Goal: Information Seeking & Learning: Understand process/instructions

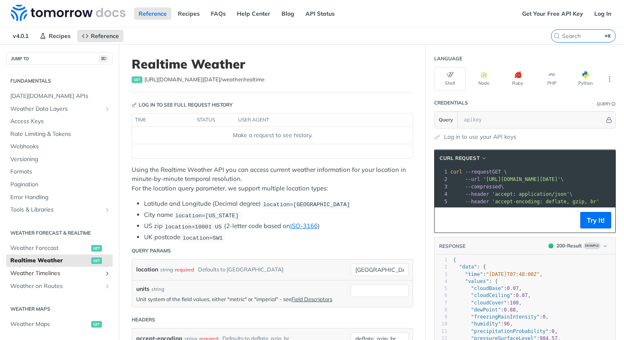
click at [52, 271] on span "Weather Timelines" at bounding box center [56, 273] width 92 height 8
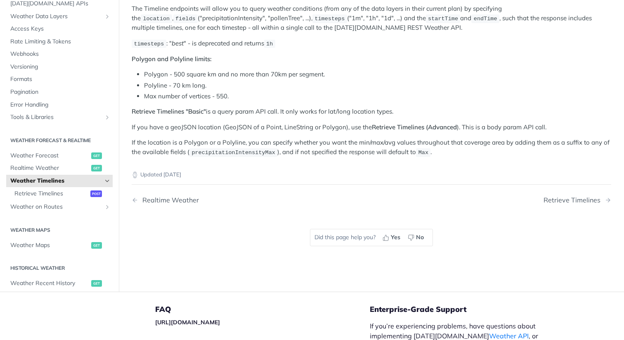
scroll to position [100, 0]
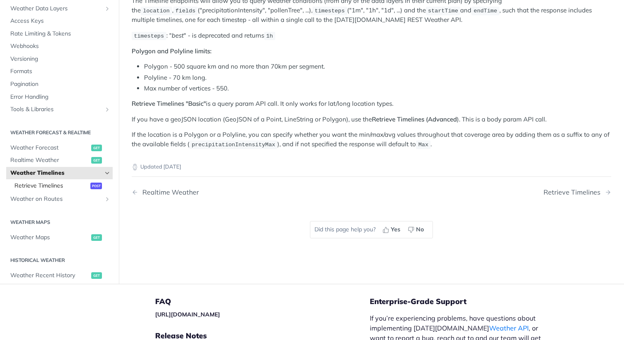
click at [70, 180] on link "Retrieve Timelines post" at bounding box center [61, 186] width 102 height 12
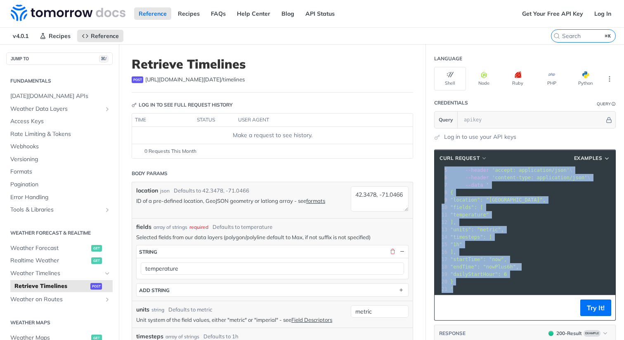
scroll to position [31, 0]
drag, startPoint x: 451, startPoint y: 174, endPoint x: 528, endPoint y: 302, distance: 149.2
click at [528, 302] on div "cURL Request Examples xxxxxxxxxx 21 1 curl --request POST \ 2 --url [URL][DOMAI…" at bounding box center [525, 234] width 182 height 171
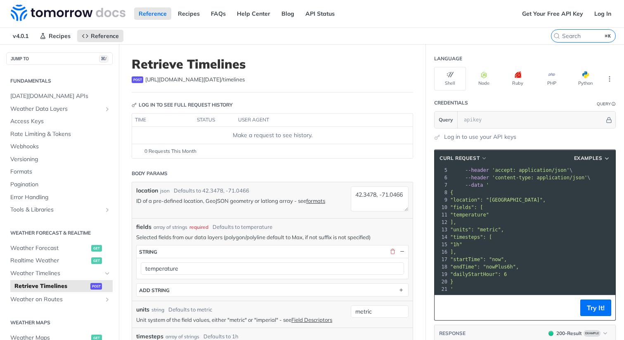
click at [514, 283] on pre "}" at bounding box center [532, 281] width 167 height 7
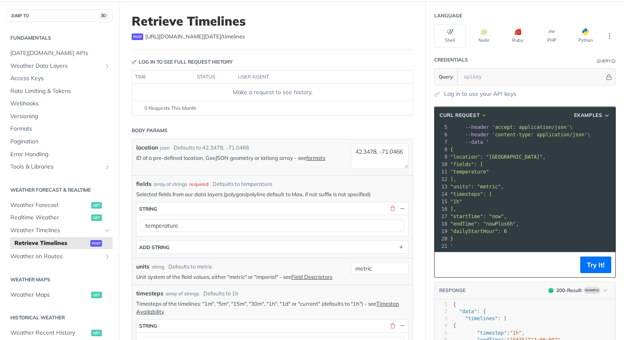
scroll to position [44, 0]
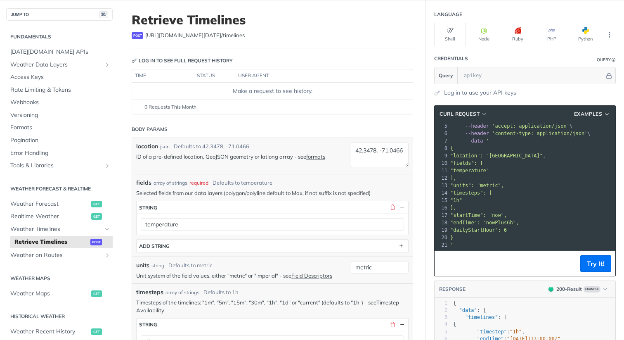
click at [473, 223] on span ""endTime": "nowPlus6h"," at bounding box center [484, 223] width 69 height 6
